Goal: Information Seeking & Learning: Learn about a topic

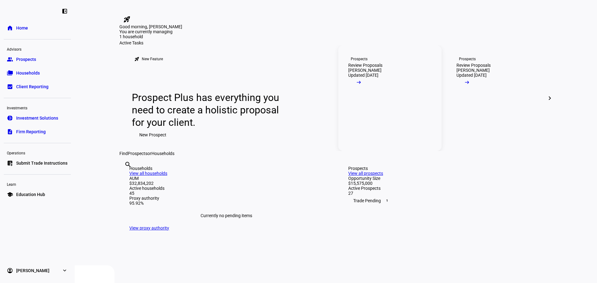
click at [382, 68] on div "Review Proposals" at bounding box center [365, 65] width 34 height 5
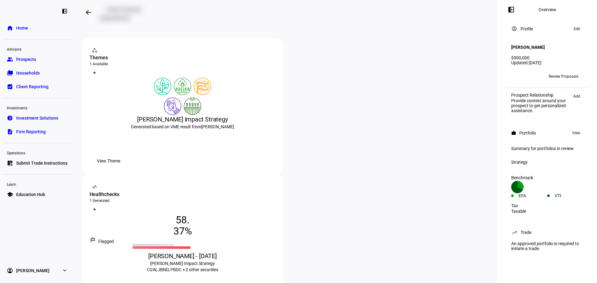
scroll to position [69, 0]
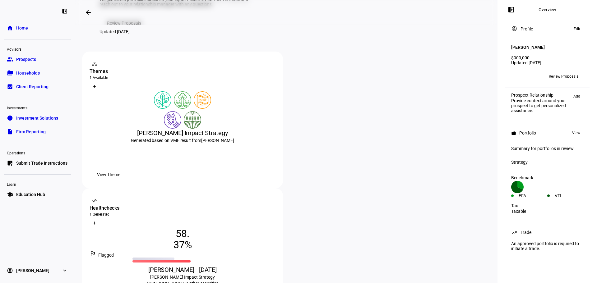
click at [565, 73] on span "Review Proposals" at bounding box center [564, 76] width 30 height 10
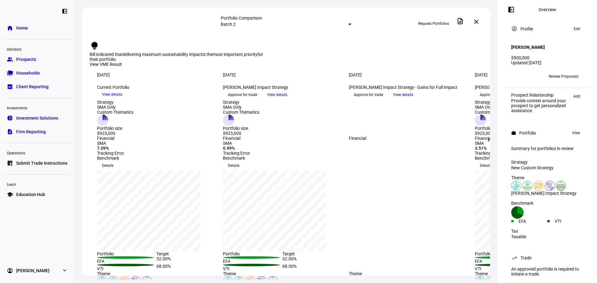
click at [453, 62] on div "View VME Result" at bounding box center [286, 65] width 393 height 6
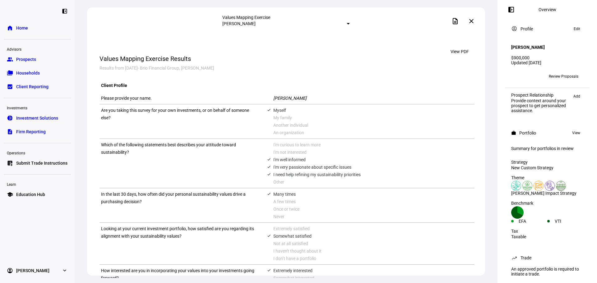
click at [473, 22] on mat-icon "close" at bounding box center [471, 20] width 7 height 7
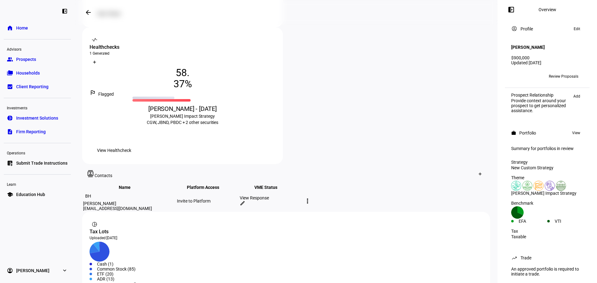
scroll to position [256, 0]
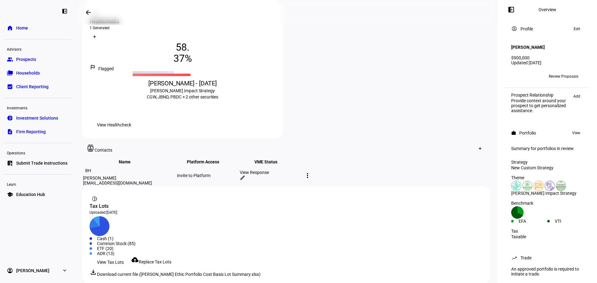
click at [557, 71] on span "Review Proposals" at bounding box center [564, 76] width 30 height 10
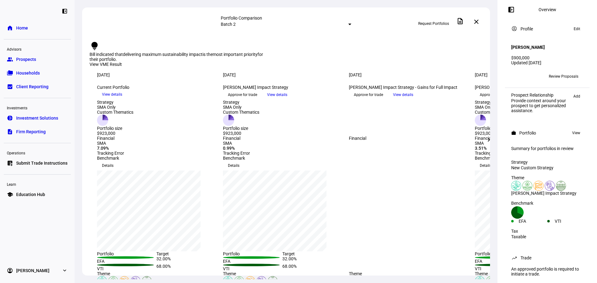
click at [490, 141] on mat-icon "chevron_right" at bounding box center [488, 139] width 7 height 7
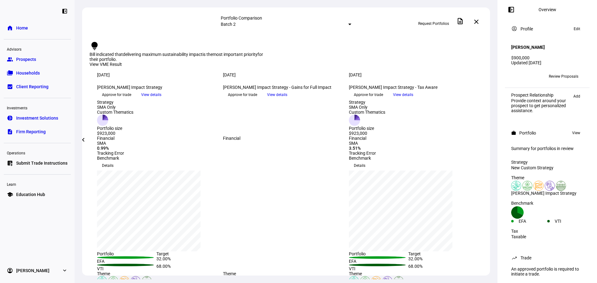
click at [86, 141] on mat-icon "chevron_left" at bounding box center [83, 139] width 7 height 7
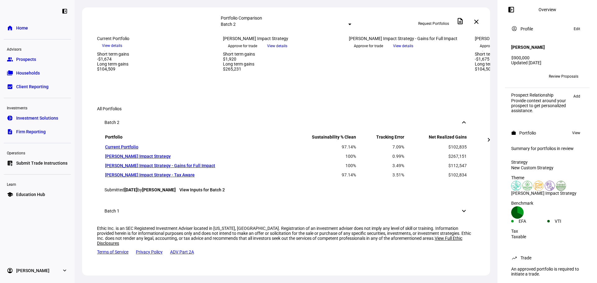
click at [380, 32] on div at bounding box center [408, 32] width 118 height 0
click at [454, 205] on div "Batch 1 keyboard_arrow_down" at bounding box center [286, 211] width 378 height 22
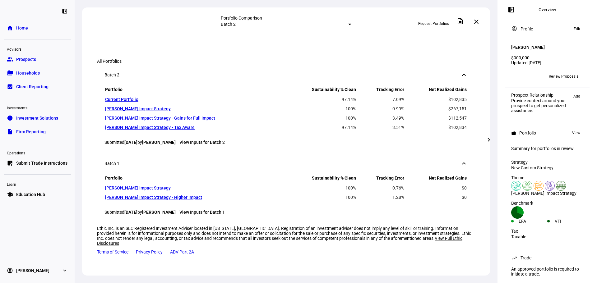
scroll to position [691, 0]
click at [460, 160] on mat-icon "keyboard_arrow_down" at bounding box center [463, 163] width 7 height 7
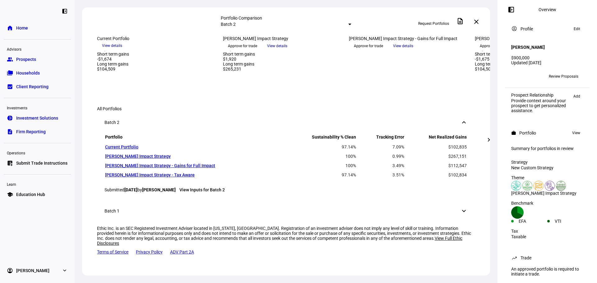
scroll to position [639, 0]
click at [445, 201] on div "Batch 1 keyboard_arrow_down" at bounding box center [286, 211] width 378 height 22
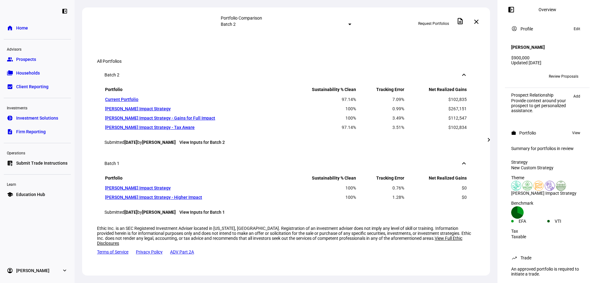
click at [463, 160] on div "Batch 1 keyboard_arrow_down" at bounding box center [286, 163] width 378 height 22
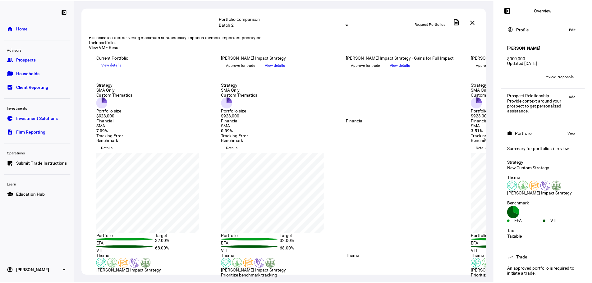
scroll to position [0, 0]
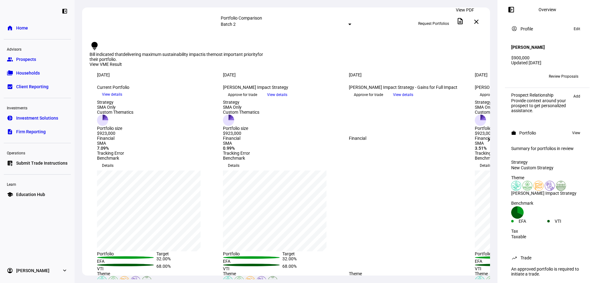
click at [463, 21] on mat-icon "description" at bounding box center [459, 20] width 7 height 7
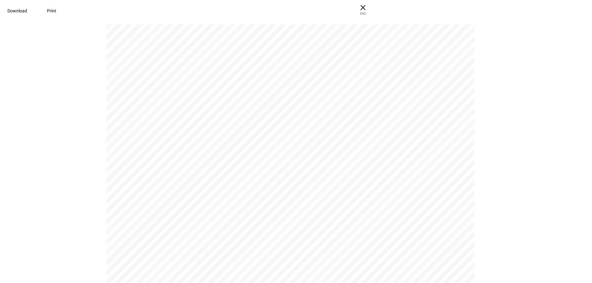
click at [27, 13] on span "Download" at bounding box center [17, 10] width 20 height 5
click at [373, 7] on span "ESC" at bounding box center [363, 11] width 20 height 9
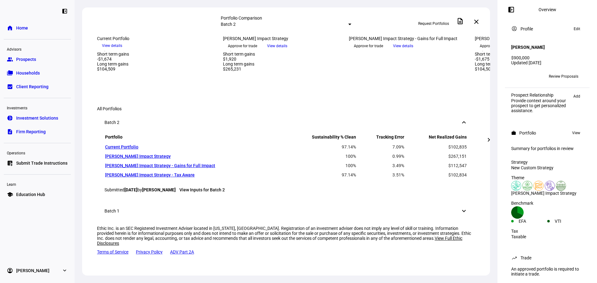
scroll to position [577, 0]
click at [147, 159] on link "[PERSON_NAME] Impact Strategy" at bounding box center [138, 156] width 66 height 5
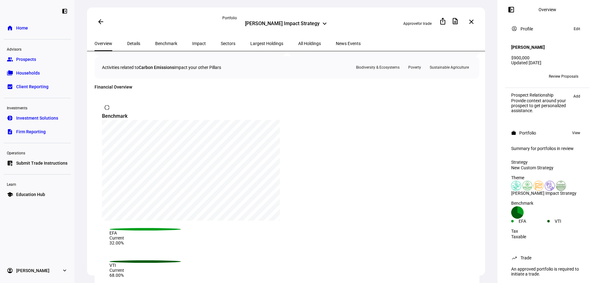
scroll to position [342, 0]
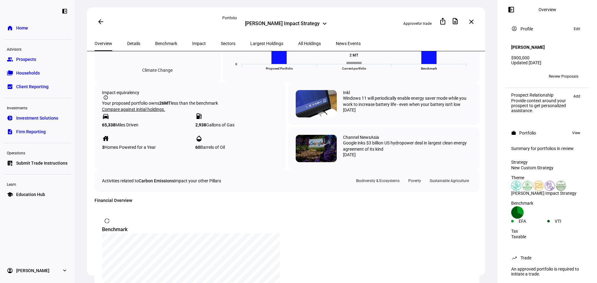
click at [136, 46] on span "Details" at bounding box center [133, 43] width 13 height 15
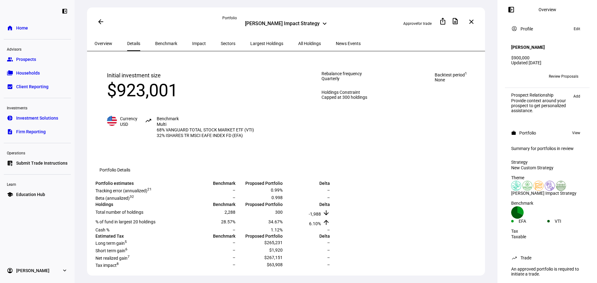
click at [155, 44] on span "Benchmark" at bounding box center [166, 43] width 22 height 4
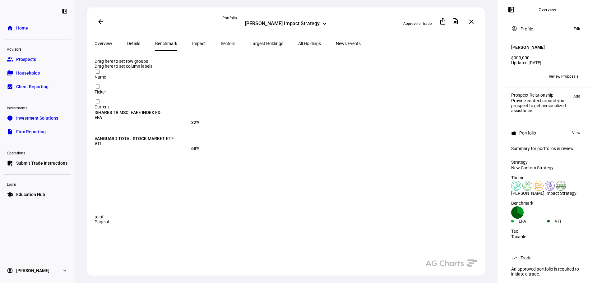
click at [192, 43] on span "Impact" at bounding box center [199, 43] width 14 height 4
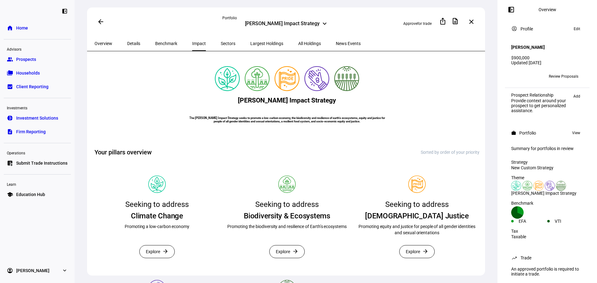
click at [221, 44] on span "Sectors" at bounding box center [228, 43] width 15 height 4
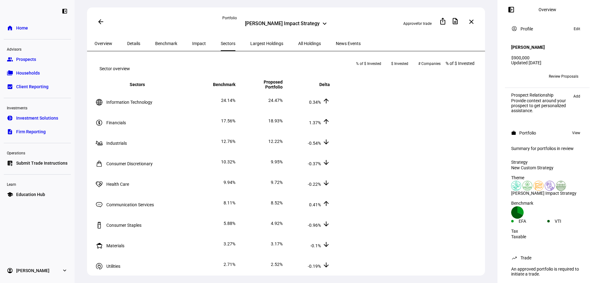
click at [250, 47] on span "Largest Holdings" at bounding box center [266, 43] width 33 height 15
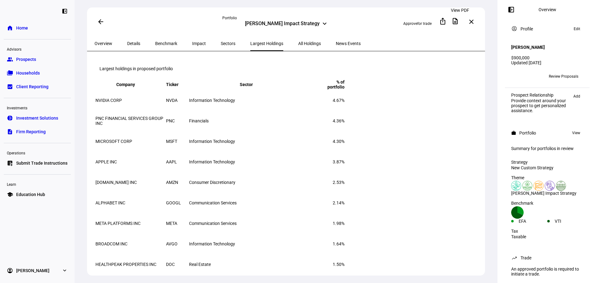
click at [459, 21] on mat-icon "description" at bounding box center [454, 20] width 7 height 7
click at [458, 23] on mat-icon "description" at bounding box center [454, 20] width 7 height 7
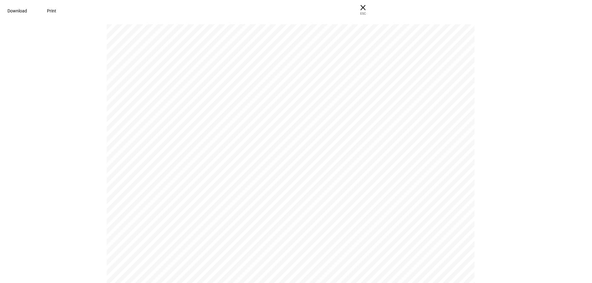
click at [27, 8] on span "Download" at bounding box center [17, 10] width 20 height 5
click at [373, 9] on span "× ESC" at bounding box center [363, 10] width 20 height 20
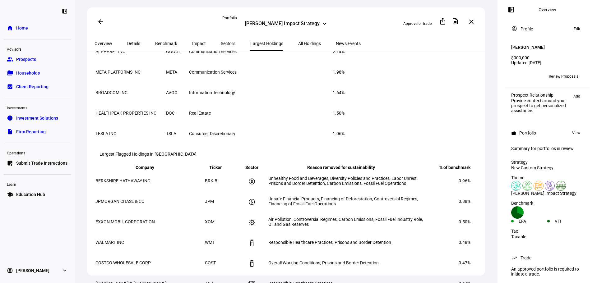
scroll to position [0, 0]
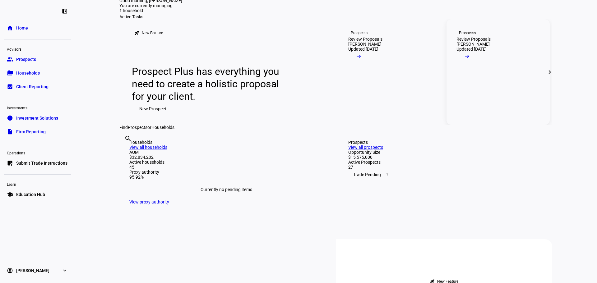
scroll to position [62, 0]
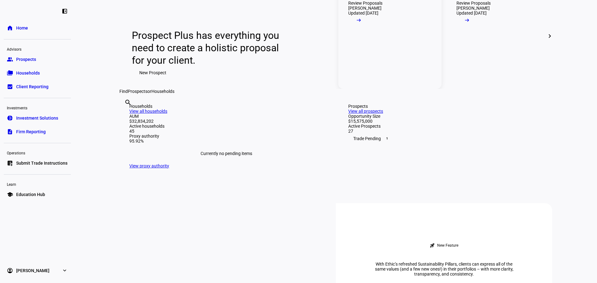
click at [399, 69] on link "Prospects Review Proposals [PERSON_NAME] Updated [DATE] arrow_right_alt" at bounding box center [389, 36] width 103 height 106
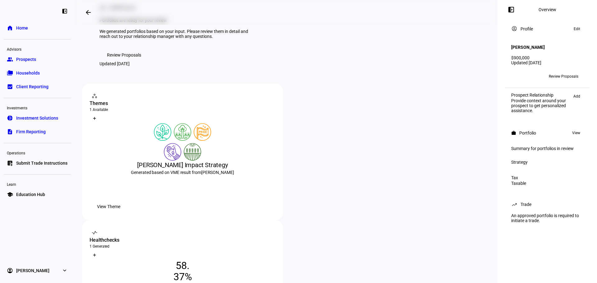
scroll to position [124, 0]
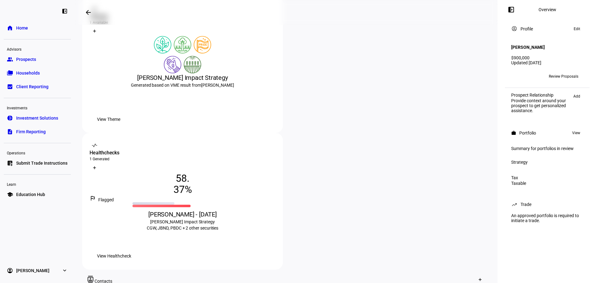
click at [131, 250] on span "View Healthcheck" at bounding box center [114, 256] width 34 height 12
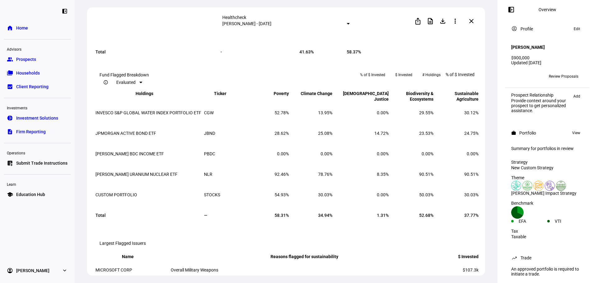
scroll to position [808, 0]
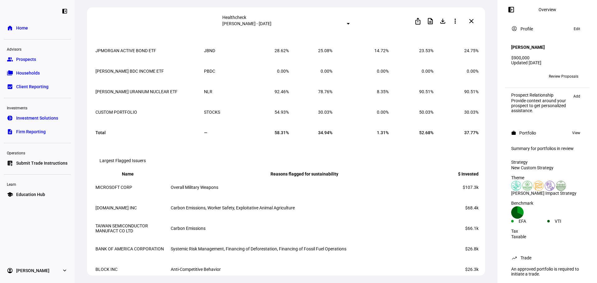
click at [142, 1] on div at bounding box center [140, 0] width 3 height 2
drag, startPoint x: 201, startPoint y: 87, endPoint x: 199, endPoint y: 90, distance: 3.6
click at [201, 87] on div at bounding box center [298, 141] width 597 height 283
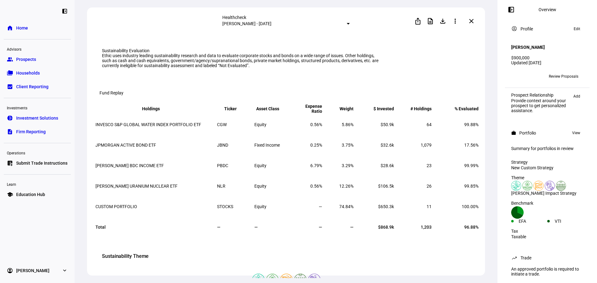
scroll to position [0, 0]
